Goal: Information Seeking & Learning: Find specific fact

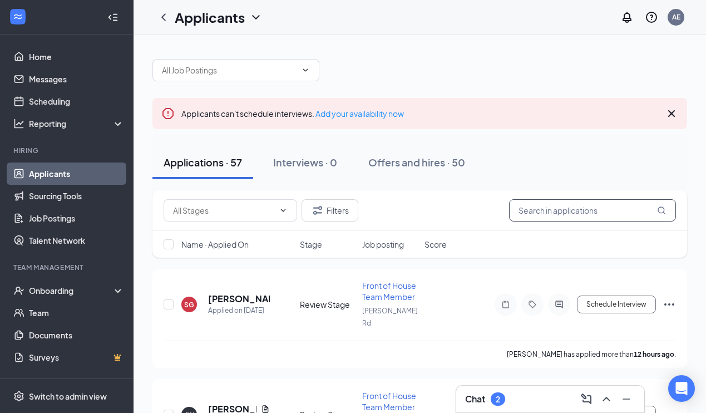
click at [547, 210] on input "text" at bounding box center [592, 210] width 167 height 22
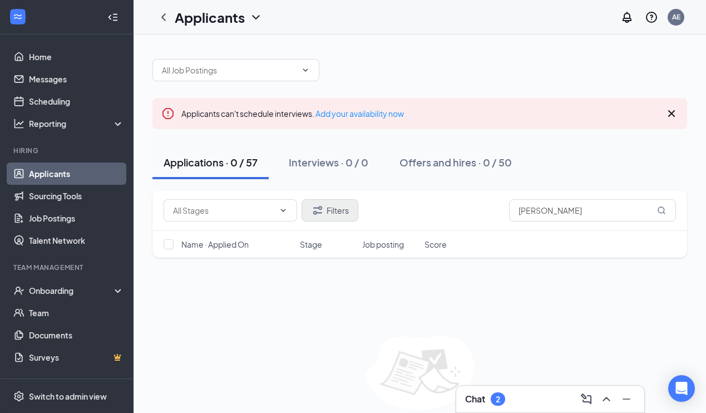
click at [326, 213] on button "Filters" at bounding box center [329, 210] width 57 height 22
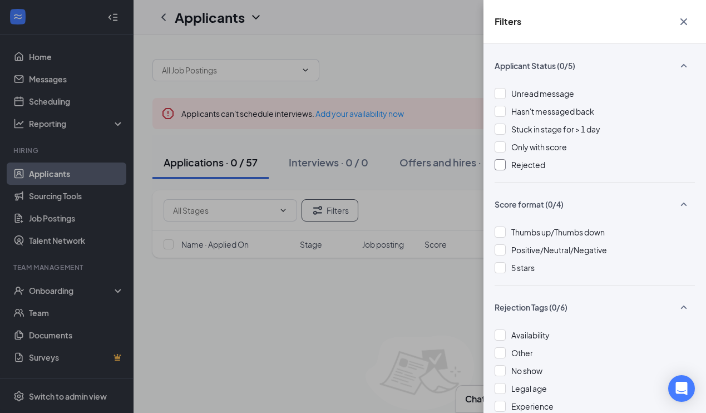
click at [501, 162] on div at bounding box center [499, 164] width 11 height 11
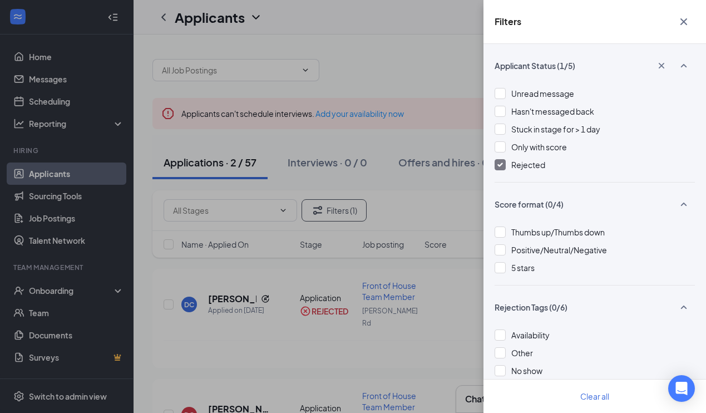
click at [684, 21] on icon "Cross" at bounding box center [683, 21] width 7 height 7
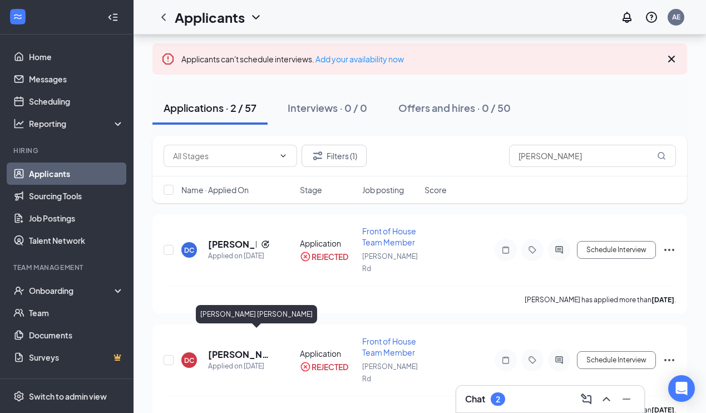
scroll to position [54, 0]
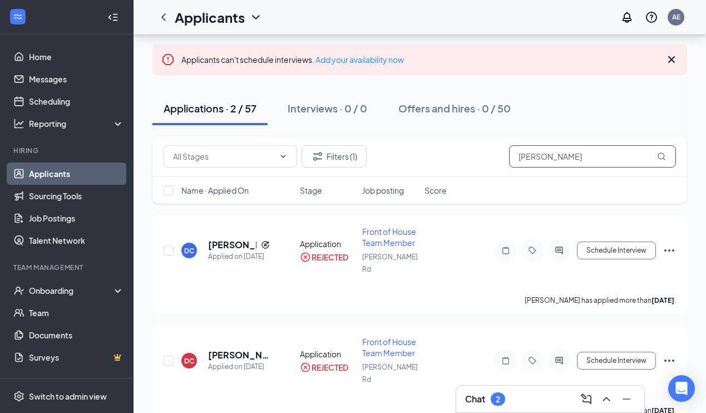
click at [565, 155] on input "[PERSON_NAME]" at bounding box center [592, 156] width 167 height 22
type input "c"
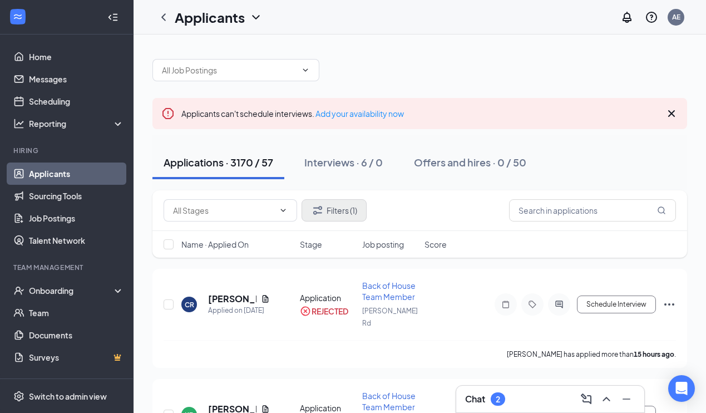
click at [335, 209] on button "Filters (1)" at bounding box center [333, 210] width 65 height 22
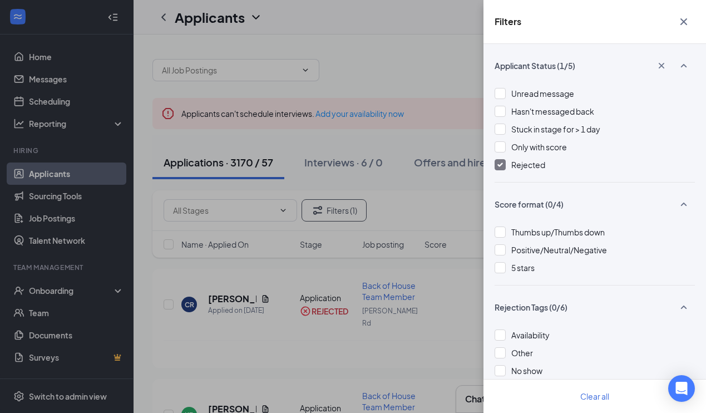
click at [502, 160] on div at bounding box center [499, 164] width 11 height 11
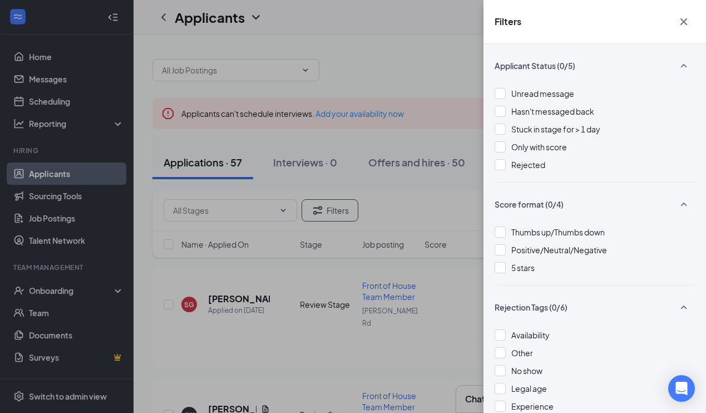
click at [682, 21] on icon "Cross" at bounding box center [683, 21] width 7 height 7
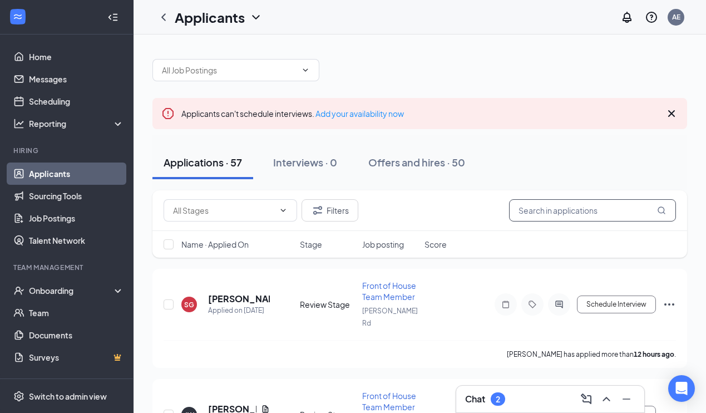
click at [536, 212] on input "text" at bounding box center [592, 210] width 167 height 22
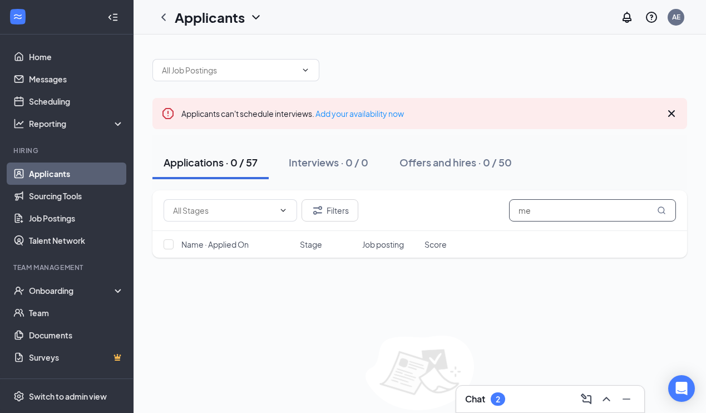
type input "m"
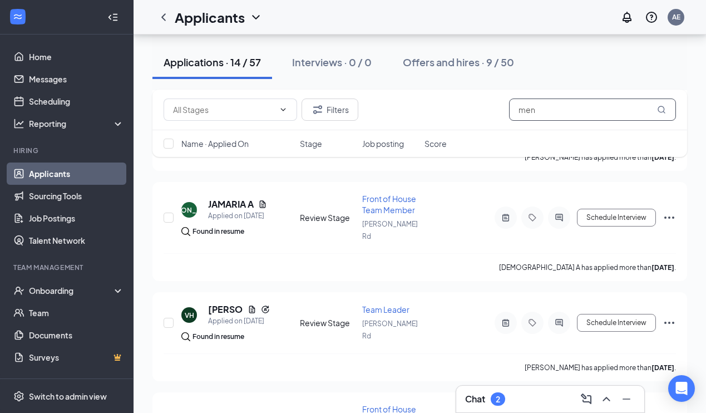
scroll to position [1257, 0]
type input "m"
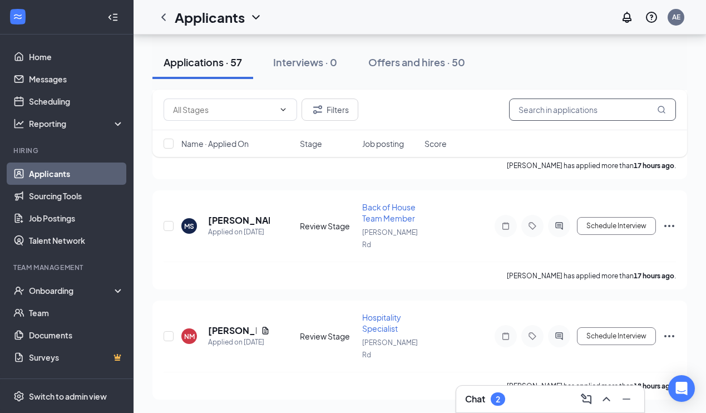
scroll to position [815, 0]
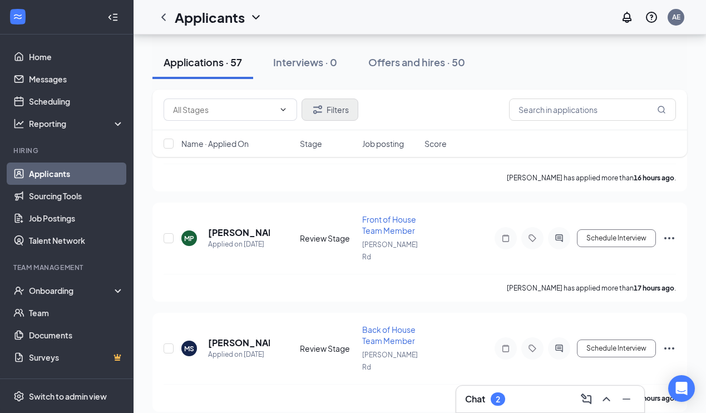
click at [331, 110] on button "Filters" at bounding box center [329, 109] width 57 height 22
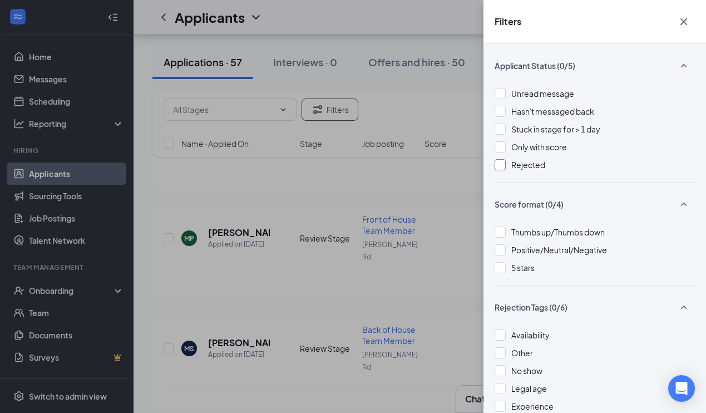
click at [503, 165] on div at bounding box center [499, 164] width 11 height 11
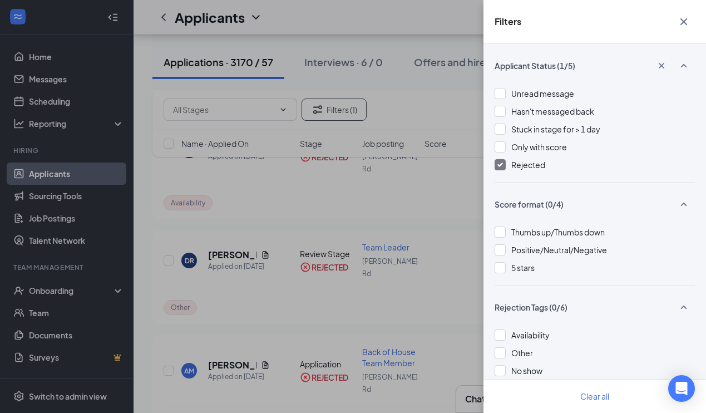
click at [681, 17] on icon "Cross" at bounding box center [683, 21] width 13 height 13
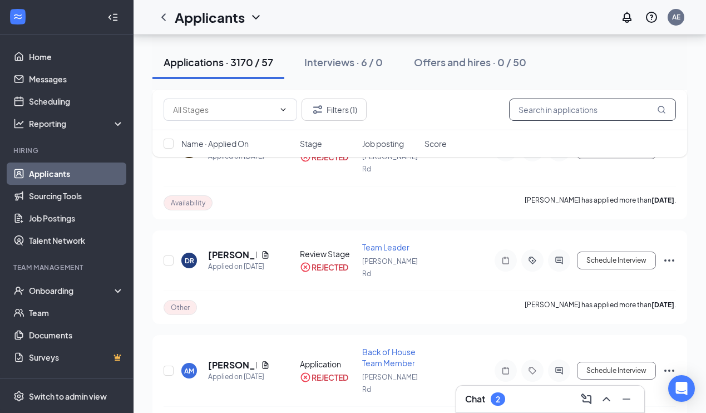
click at [564, 113] on input "text" at bounding box center [592, 109] width 167 height 22
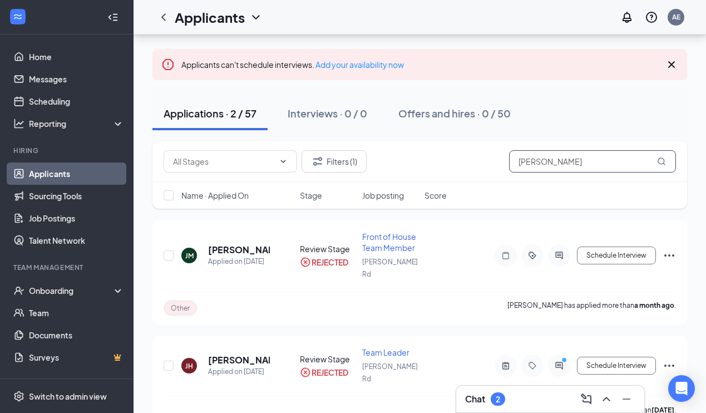
scroll to position [48, 0]
type input "J"
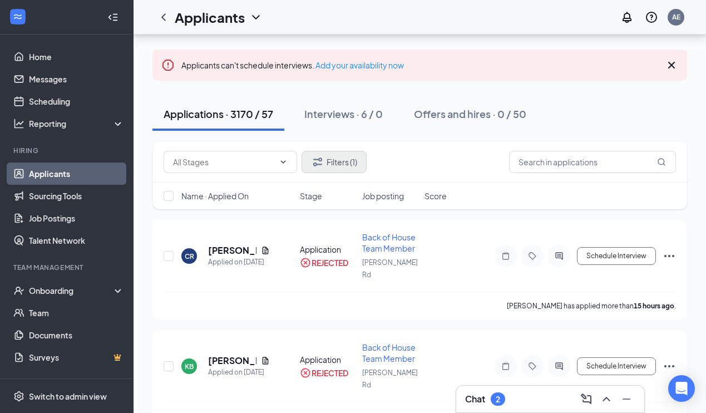
click at [329, 161] on button "Filters (1)" at bounding box center [333, 162] width 65 height 22
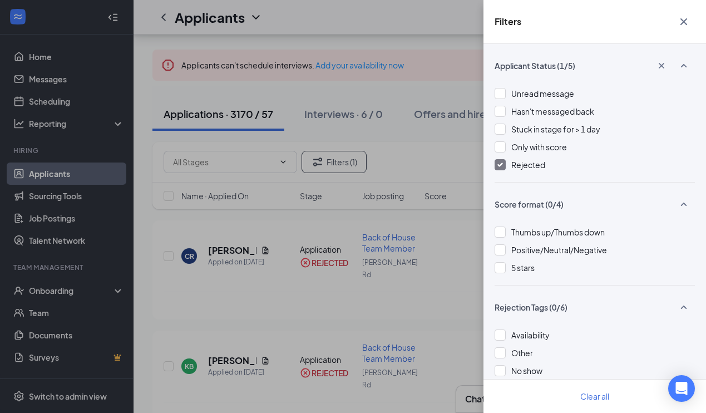
click at [502, 164] on img at bounding box center [500, 164] width 6 height 4
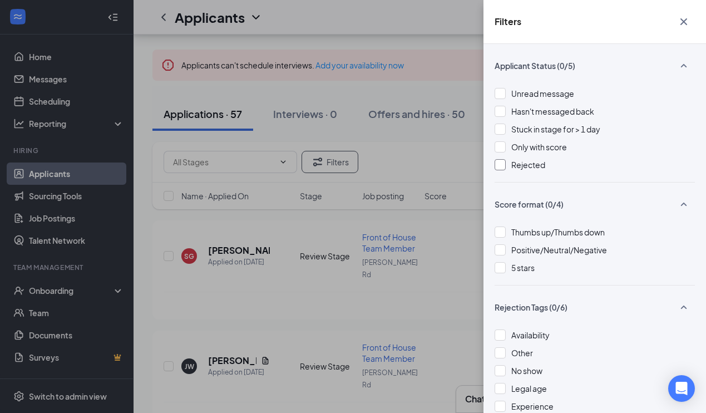
click at [686, 21] on icon "Cross" at bounding box center [683, 21] width 13 height 13
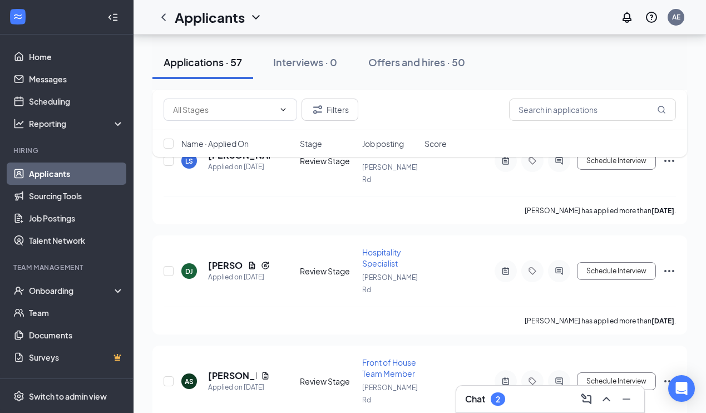
scroll to position [3718, 0]
